Goal: Information Seeking & Learning: Learn about a topic

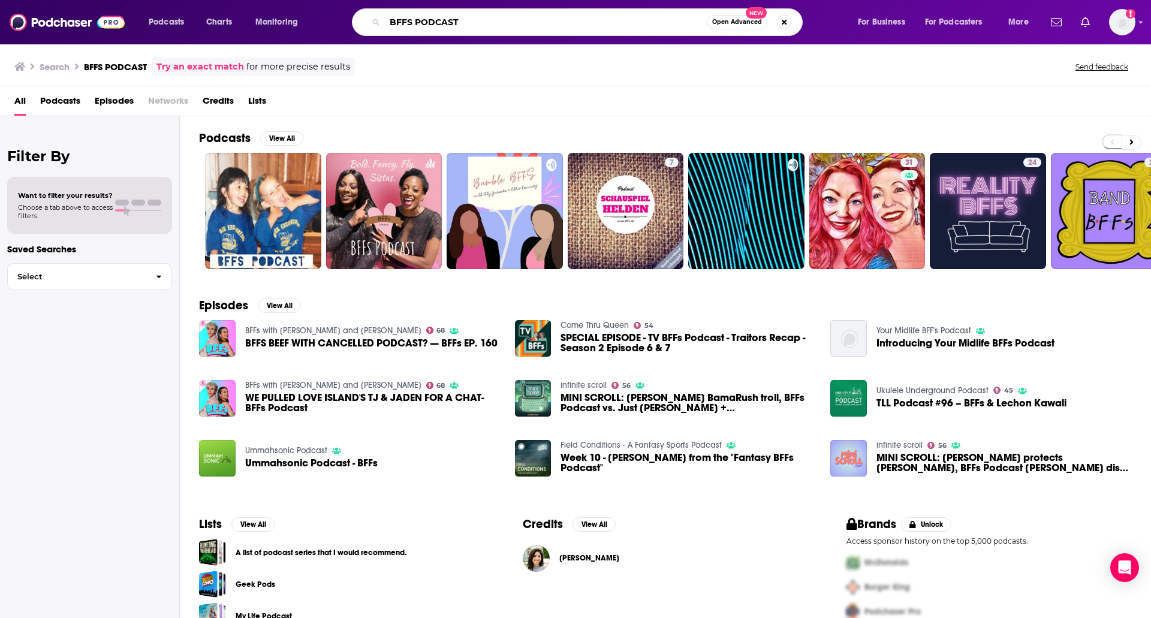
click at [448, 25] on input "BFFS PODCAST" at bounding box center [546, 22] width 322 height 19
type input "BFFS"
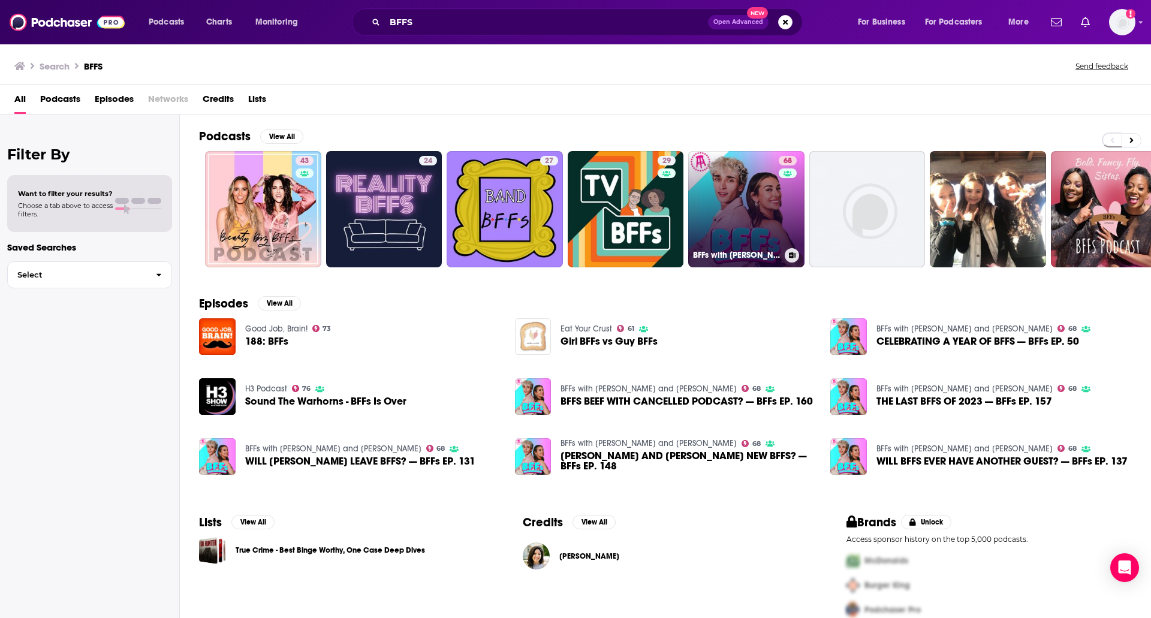
click at [751, 204] on link "68 BFFs with [PERSON_NAME] and [PERSON_NAME]" at bounding box center [746, 209] width 116 height 116
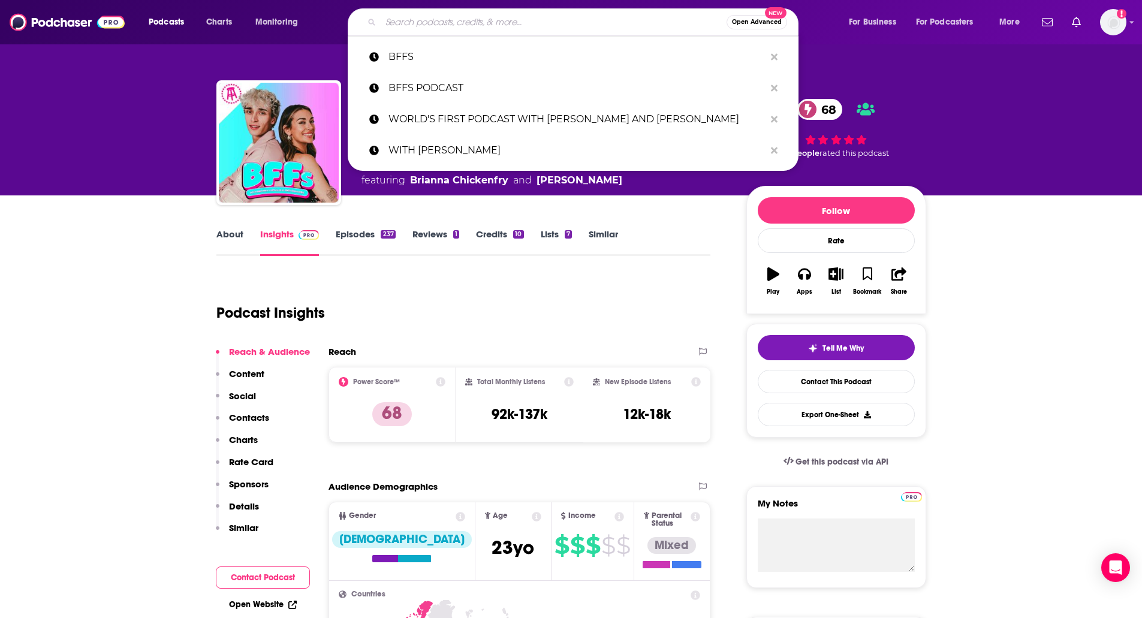
paste input "[PERSON_NAME] WATCH"
type input "[PERSON_NAME] WATCH"
click at [409, 20] on input "[PERSON_NAME] WATCH" at bounding box center [554, 22] width 346 height 19
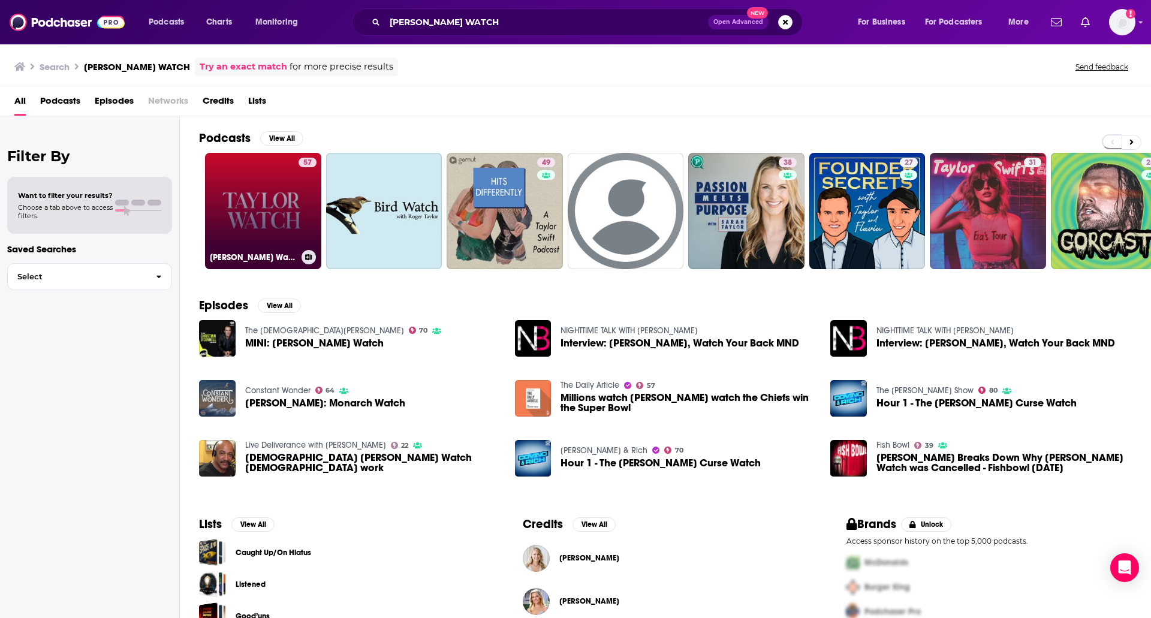
click at [252, 181] on link "57 [PERSON_NAME] Watch" at bounding box center [263, 211] width 116 height 116
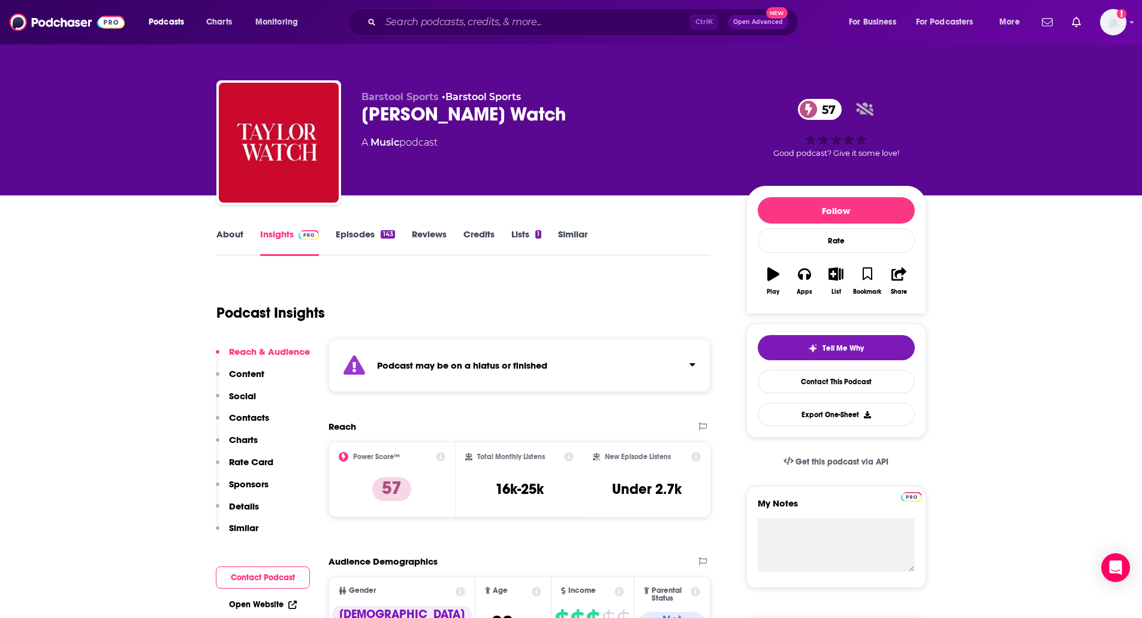
click at [357, 231] on link "Episodes 143" at bounding box center [365, 242] width 59 height 28
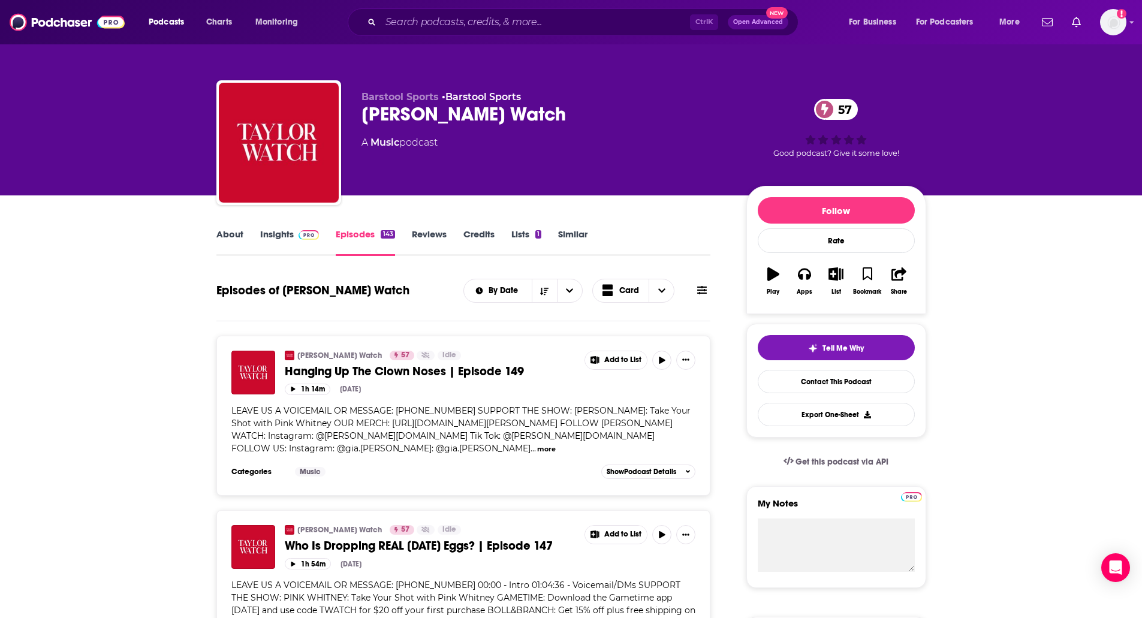
click at [299, 237] on img at bounding box center [309, 235] width 21 height 10
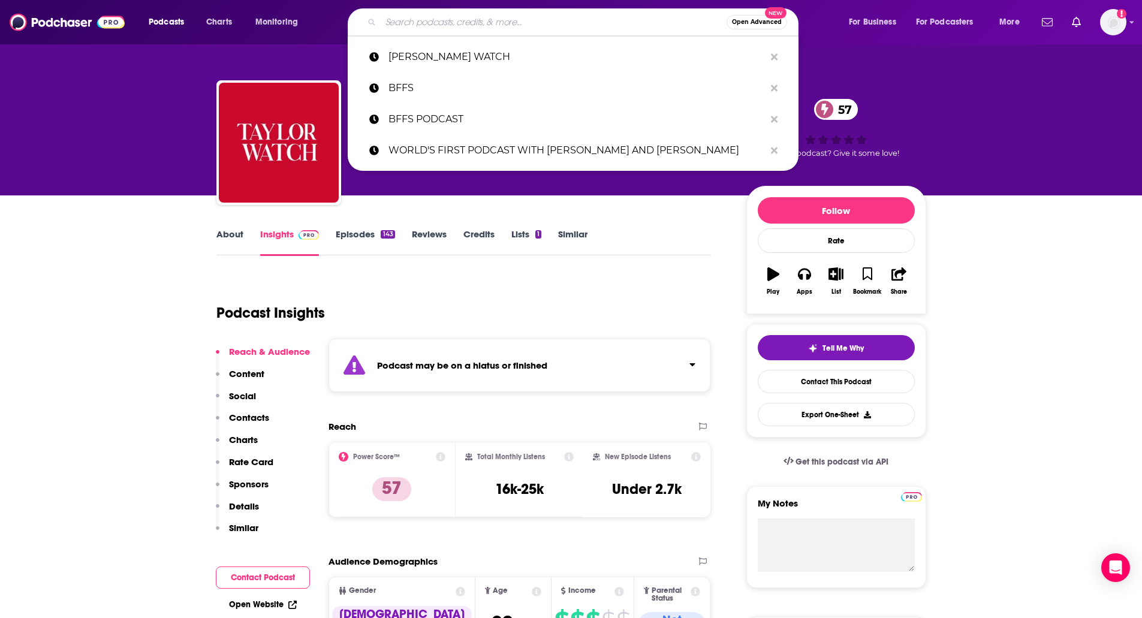
click at [505, 25] on input "Search podcasts, credits, & more..." at bounding box center [554, 22] width 346 height 19
paste input "[PERSON_NAME] AND [PERSON_NAME] MAKE A PODCAST"
type input "[PERSON_NAME] AND [PERSON_NAME] MAKE A PODCAST"
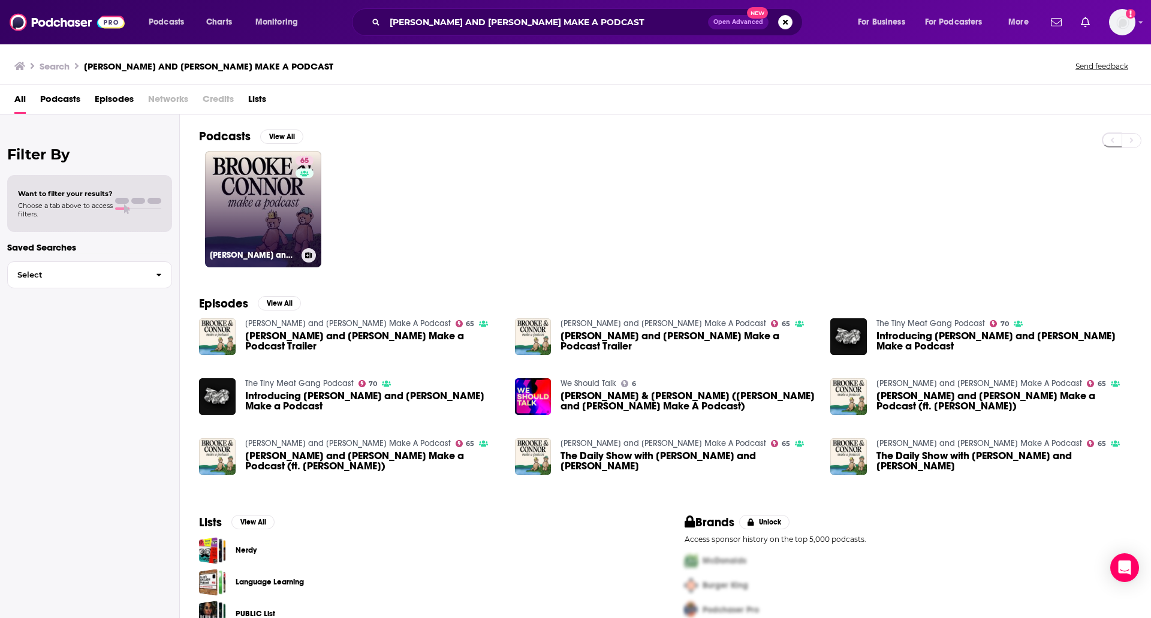
click at [260, 174] on link "65 [PERSON_NAME] and [PERSON_NAME] Make A Podcast" at bounding box center [263, 209] width 116 height 116
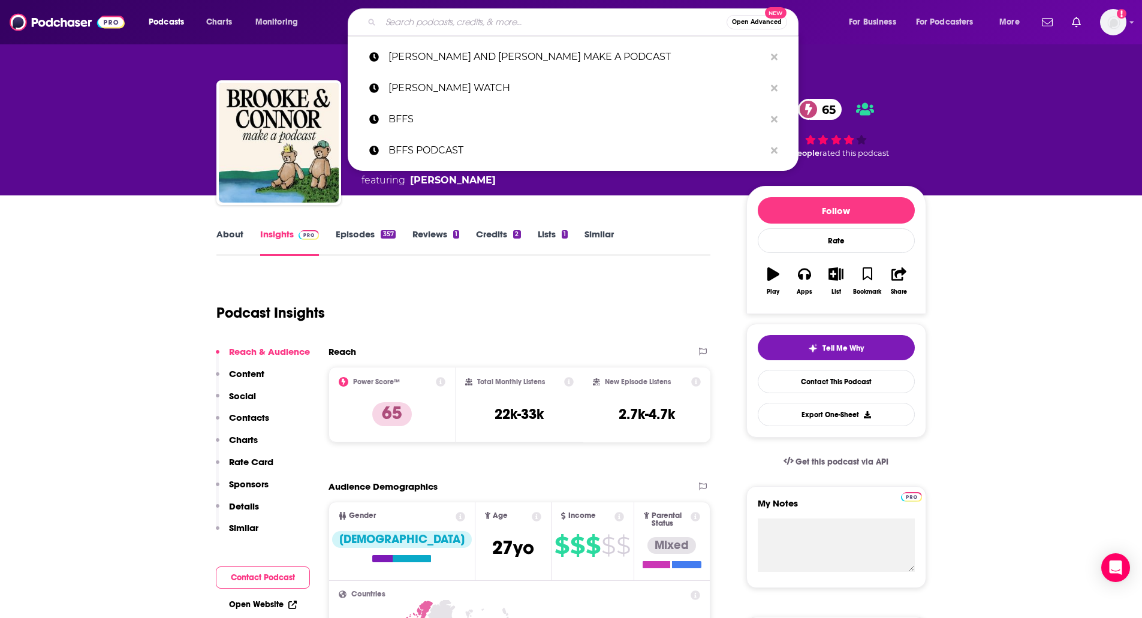
paste input "[PERSON_NAME] REPORT, THE"
click at [456, 14] on input "[PERSON_NAME] REPORT, THE" at bounding box center [554, 22] width 346 height 19
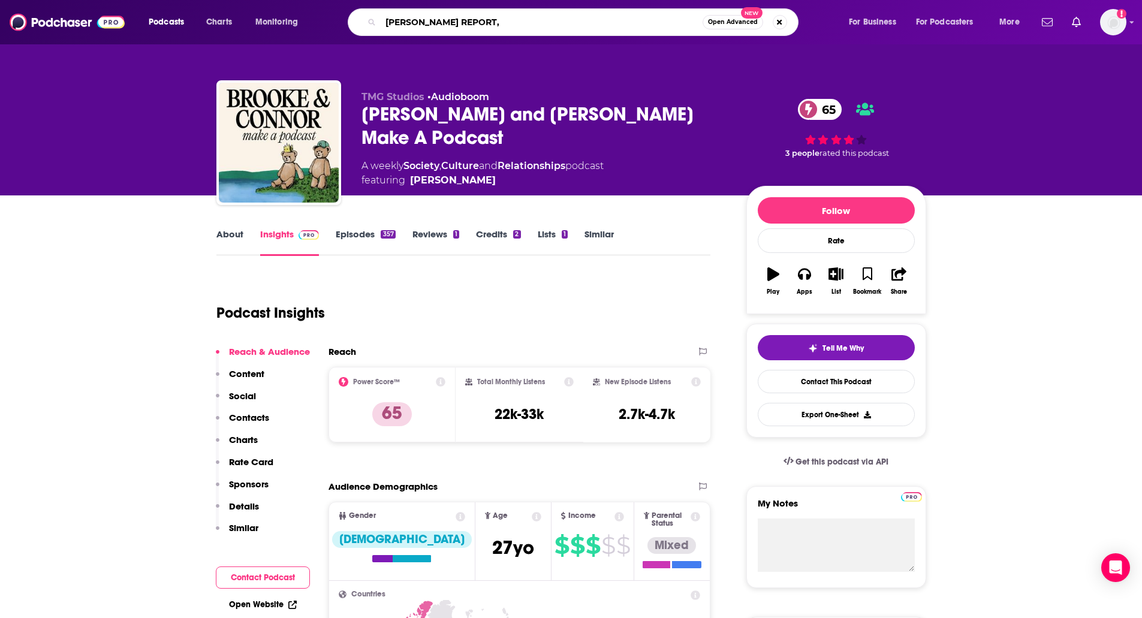
type input "[PERSON_NAME] REPORT"
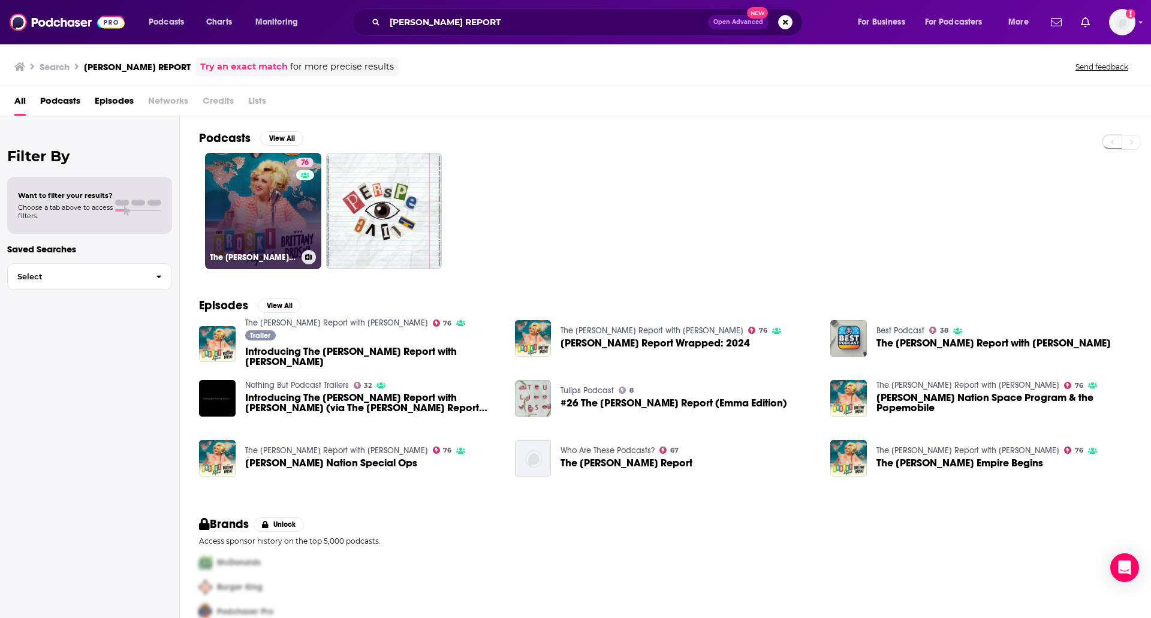
click at [230, 214] on link "76 The [PERSON_NAME] Report with [PERSON_NAME]" at bounding box center [263, 211] width 116 height 116
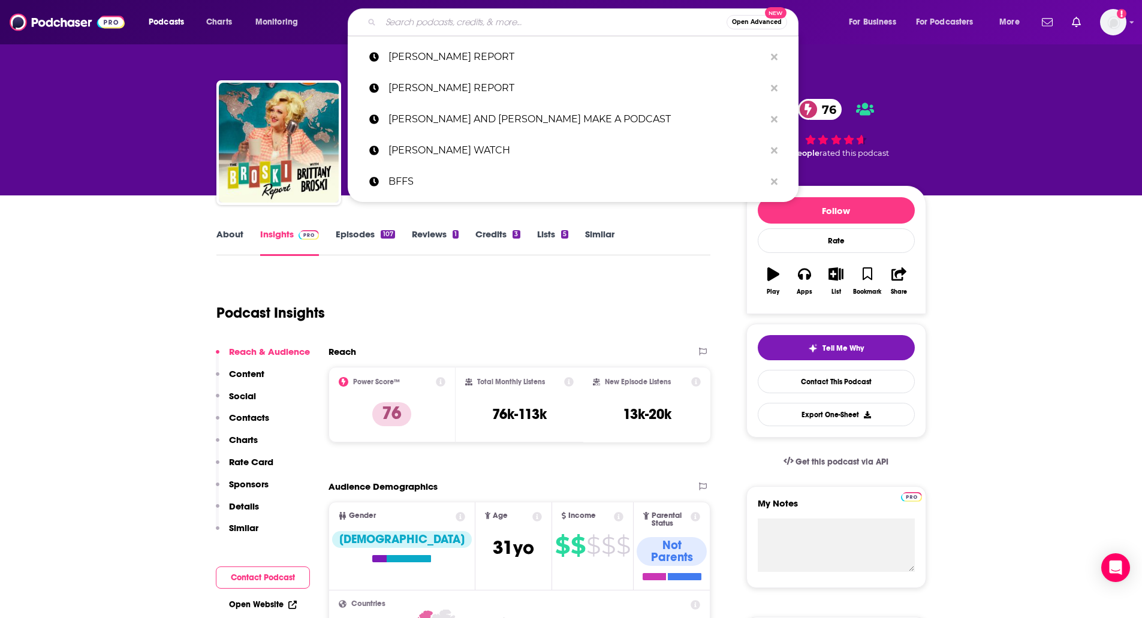
click at [450, 29] on input "Search podcasts, credits, & more..." at bounding box center [554, 22] width 346 height 19
paste input "CANCELLED WITH [PERSON_NAME]"
type input "CANCELLED WITH [PERSON_NAME]"
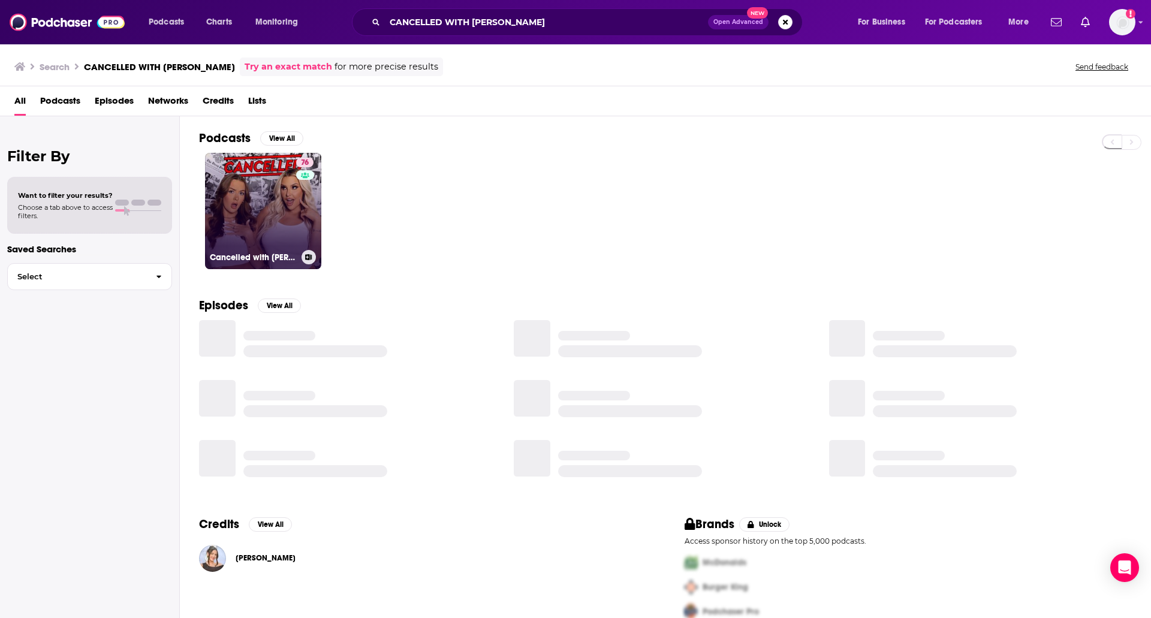
click at [231, 218] on link "76 Cancelled with [PERSON_NAME] & [PERSON_NAME]" at bounding box center [263, 211] width 116 height 116
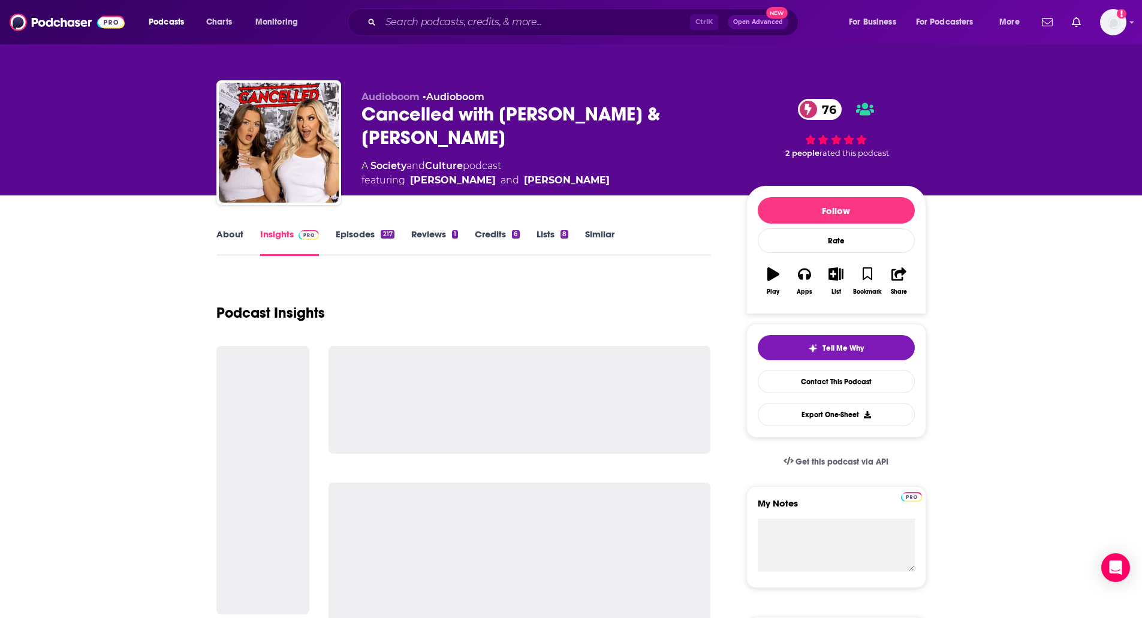
click at [366, 240] on link "Episodes 217" at bounding box center [365, 242] width 58 height 28
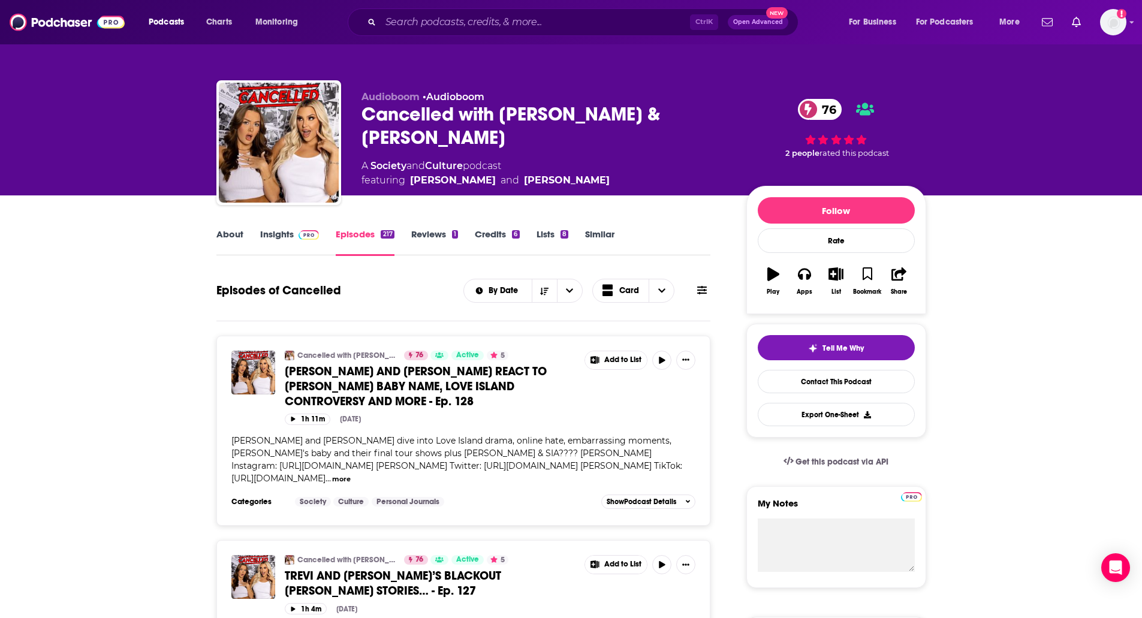
click at [308, 237] on img at bounding box center [309, 235] width 21 height 10
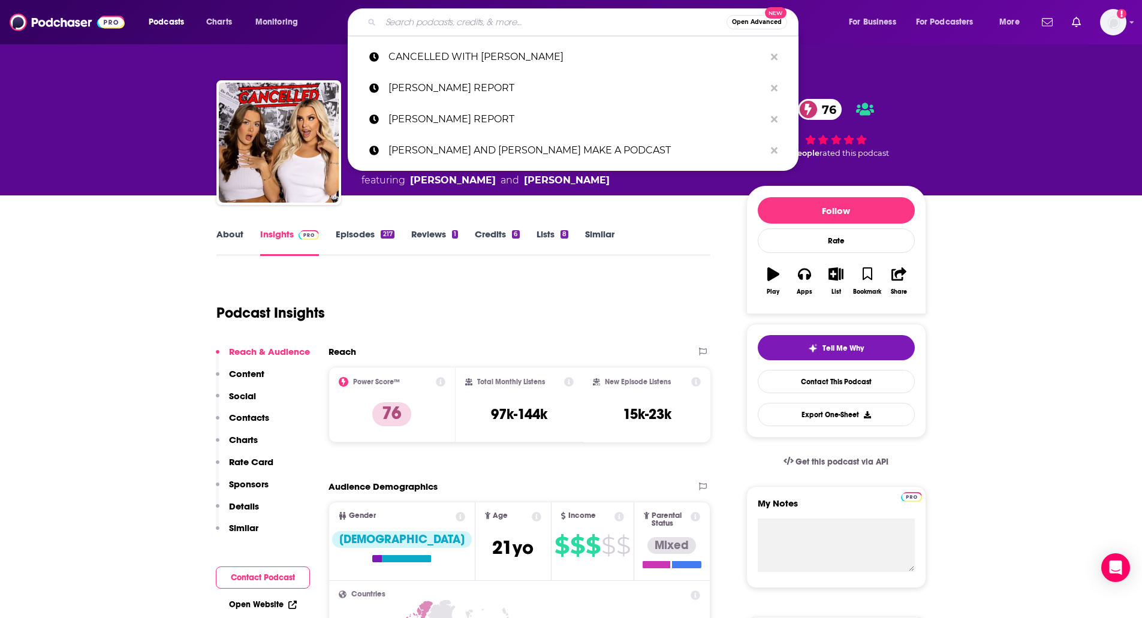
paste input "COMMENT SECTION, THE WITH [PERSON_NAME]"
type input "COMMENT SECTION, THE WITH [PERSON_NAME]"
click at [471, 28] on input "COMMENT SECTION, THE WITH [PERSON_NAME]" at bounding box center [554, 22] width 346 height 19
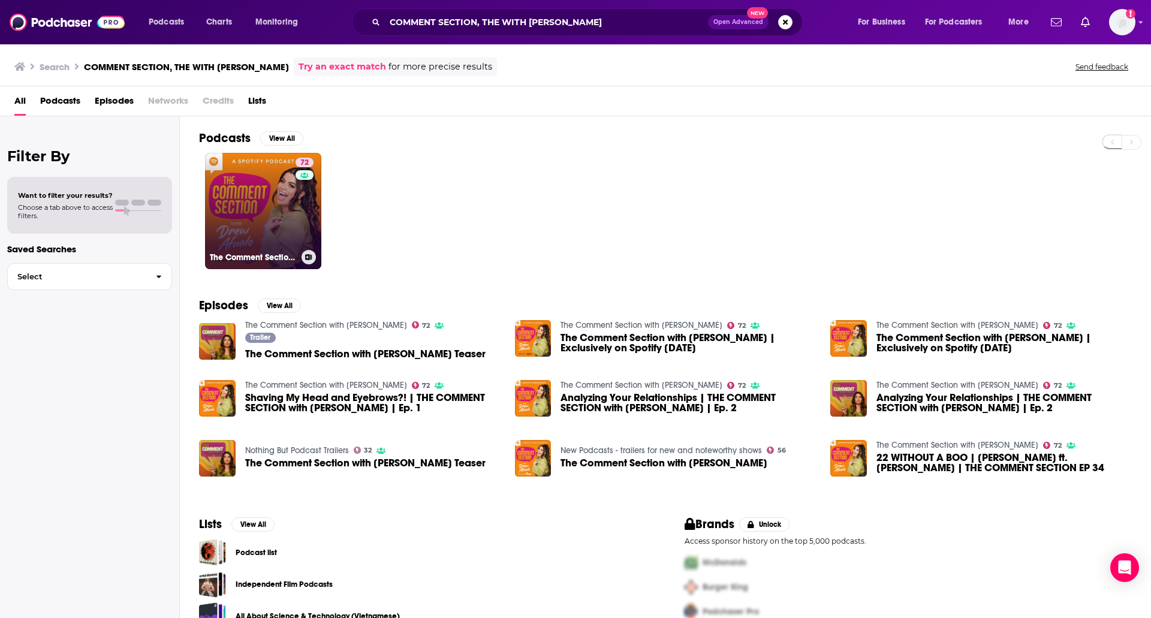
click at [243, 188] on link "72 The Comment Section with [PERSON_NAME]" at bounding box center [263, 211] width 116 height 116
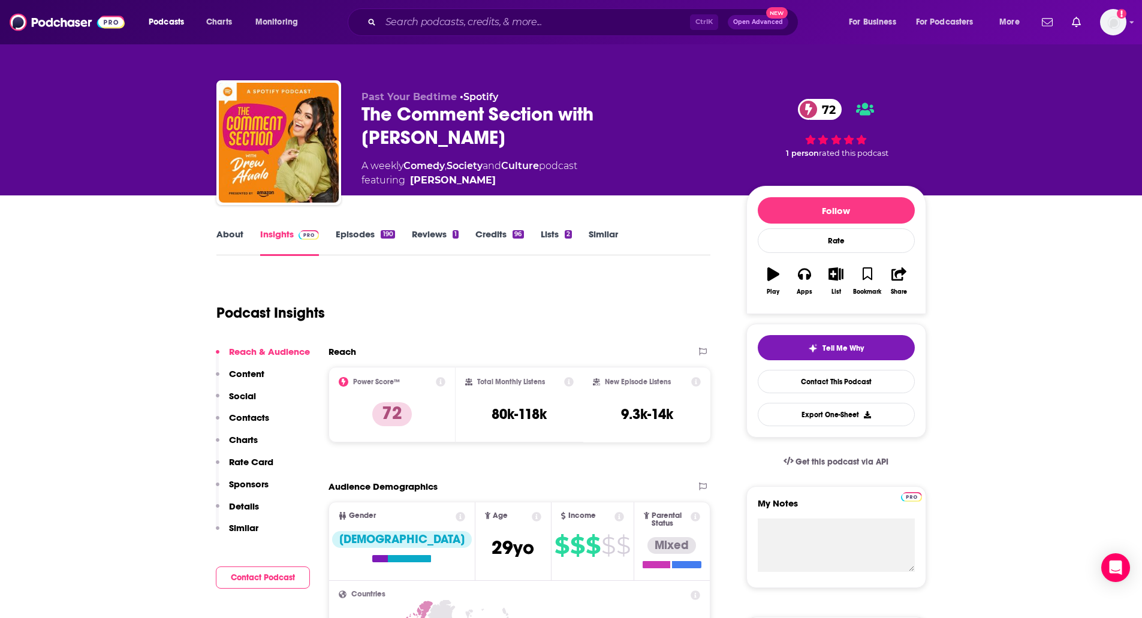
click at [365, 245] on link "Episodes 190" at bounding box center [365, 242] width 59 height 28
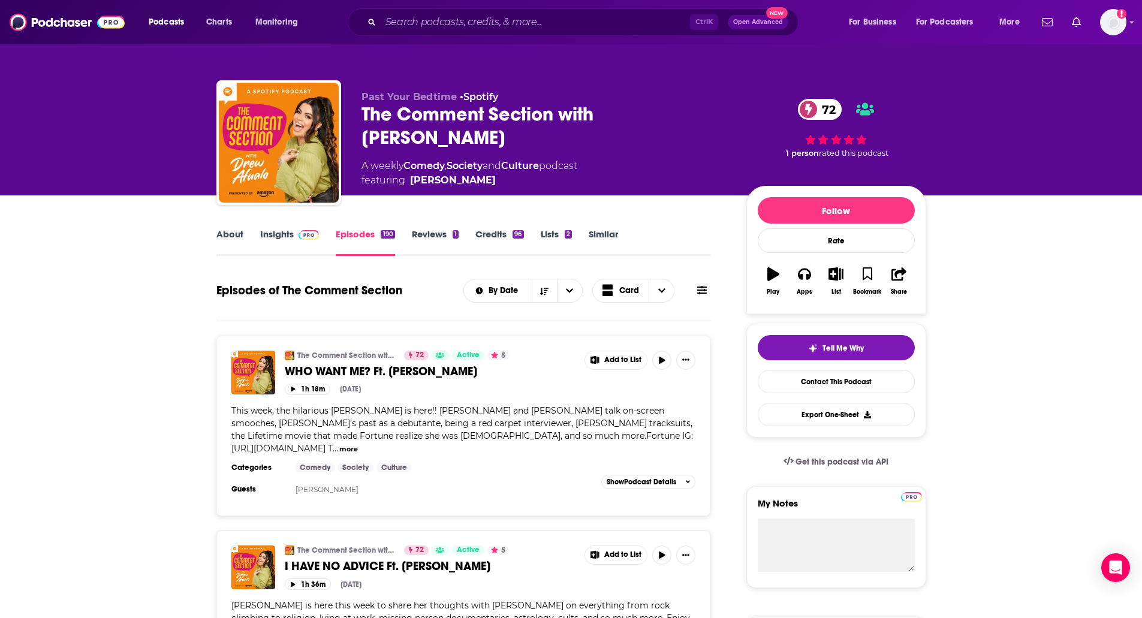
click at [274, 227] on div "About Insights Episodes 190 Reviews 1 Credits 96 Lists 2 Similar" at bounding box center [463, 241] width 495 height 29
click at [277, 240] on link "Insights" at bounding box center [289, 242] width 59 height 28
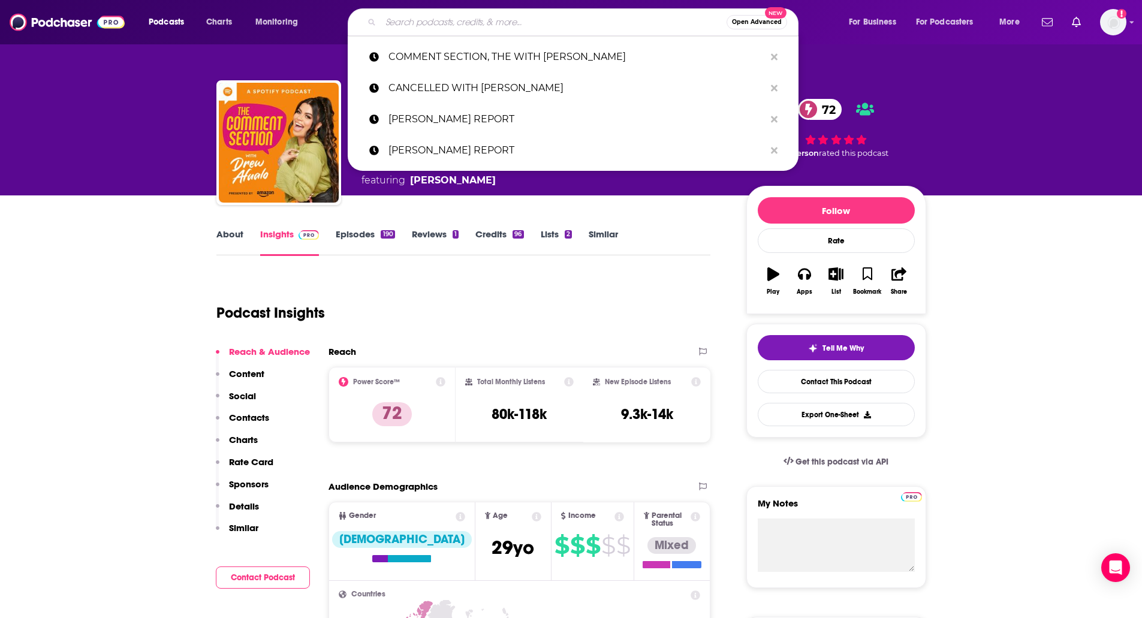
paste input "DABADDEST RADIO WITH BRETMAN ROCK"
type input "DABADDEST RADIO WITH BRETMAN ROCK"
click at [442, 21] on input "DABADDEST RADIO WITH BRETMAN ROCK" at bounding box center [554, 22] width 346 height 19
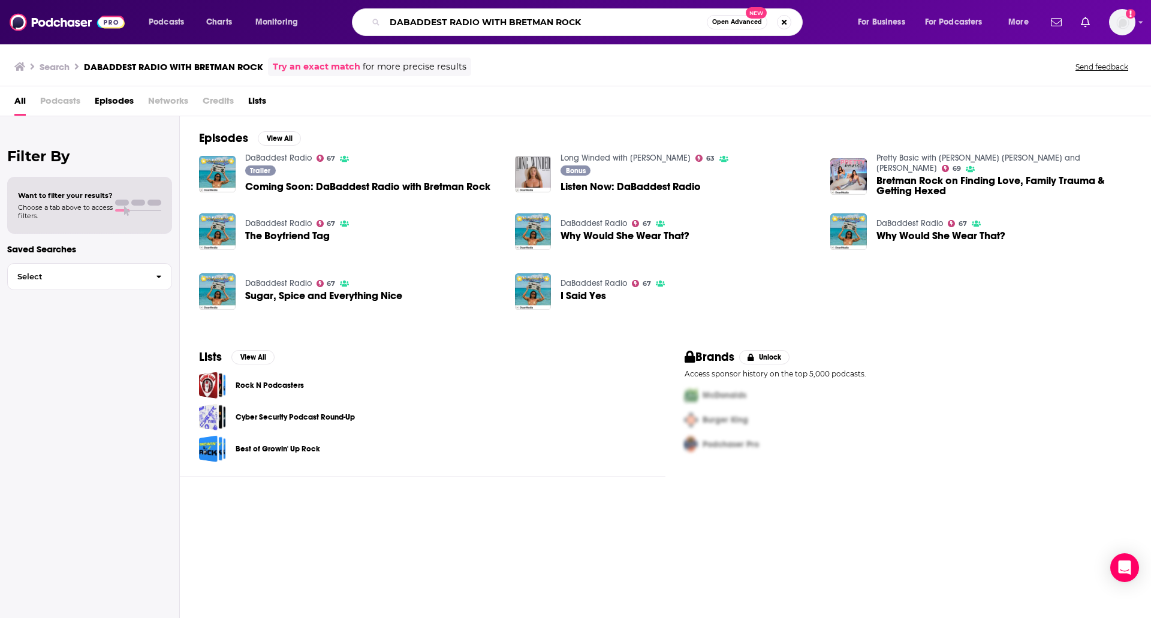
click at [442, 21] on input "DABADDEST RADIO WITH BRETMAN ROCK" at bounding box center [546, 22] width 322 height 19
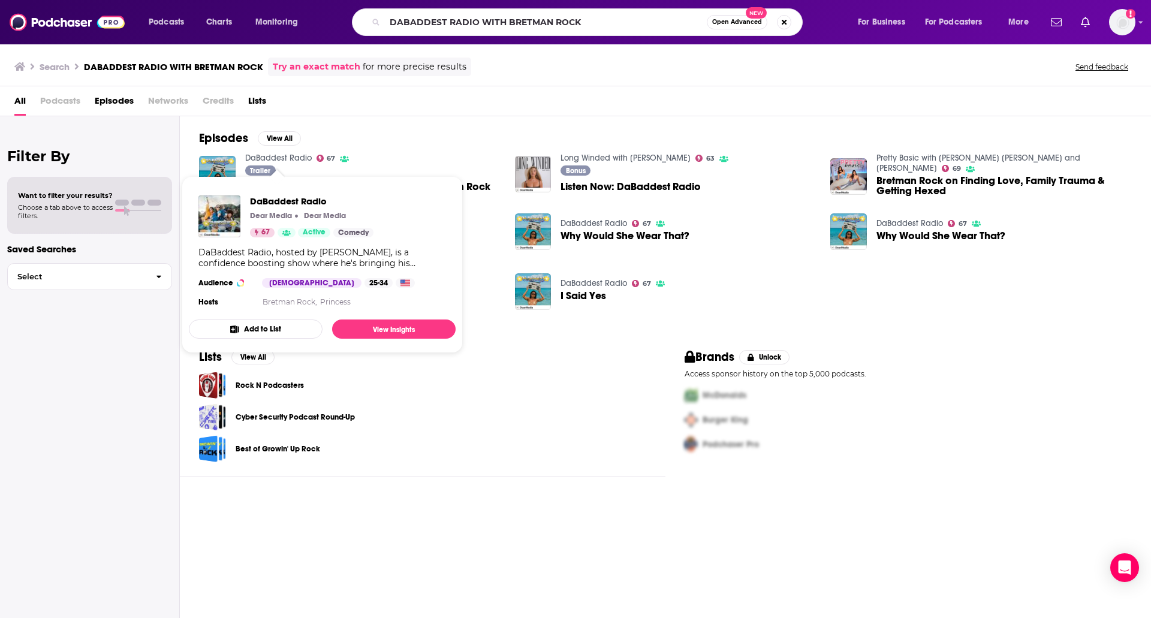
click at [304, 158] on link "DaBaddest Radio" at bounding box center [278, 158] width 67 height 10
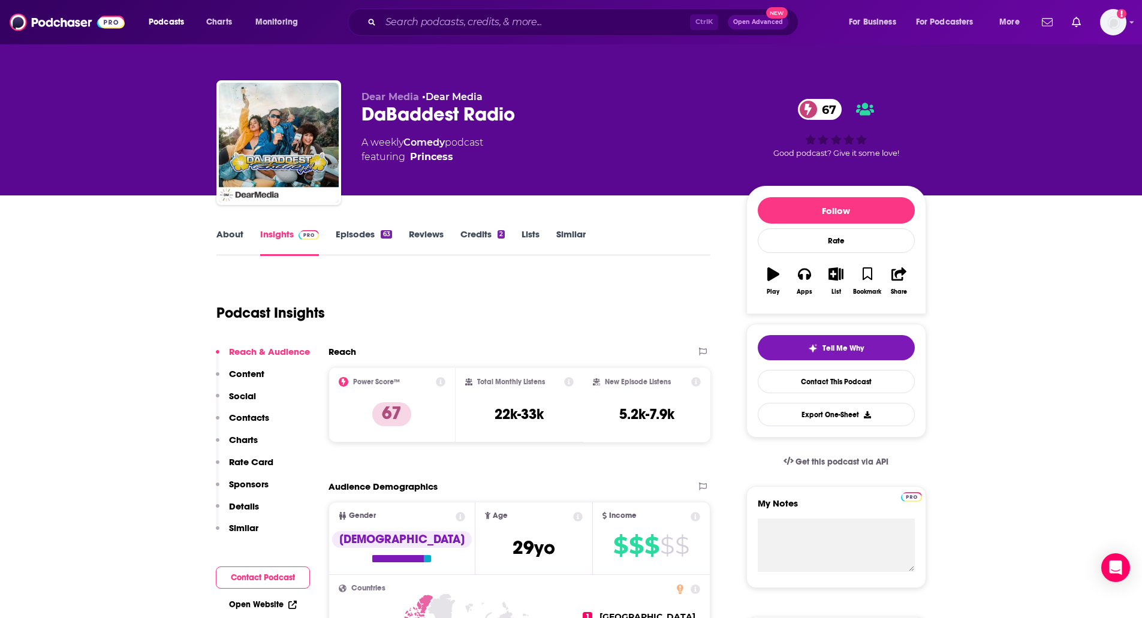
click at [365, 245] on link "Episodes 63" at bounding box center [364, 242] width 56 height 28
